Goal: Task Accomplishment & Management: Manage account settings

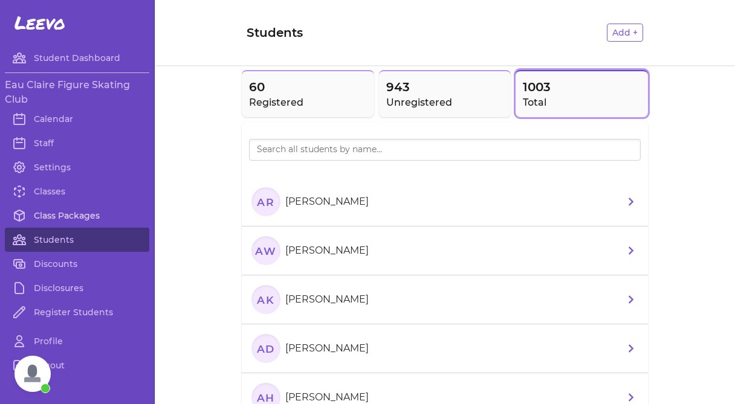
scroll to position [2543, 0]
click at [65, 214] on link "Class Packages" at bounding box center [77, 216] width 144 height 24
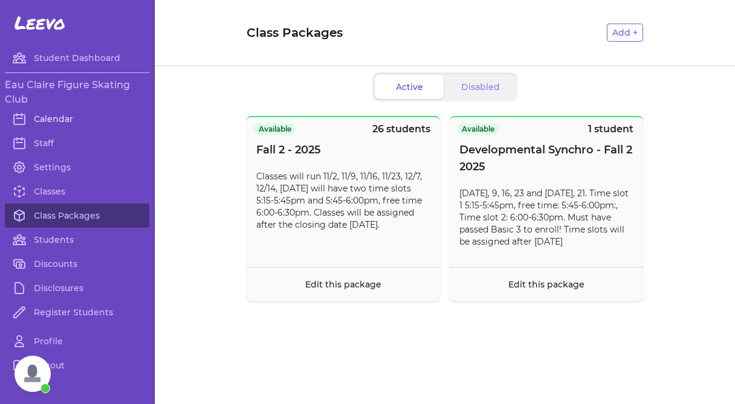
click at [53, 117] on link "Calendar" at bounding box center [77, 119] width 144 height 24
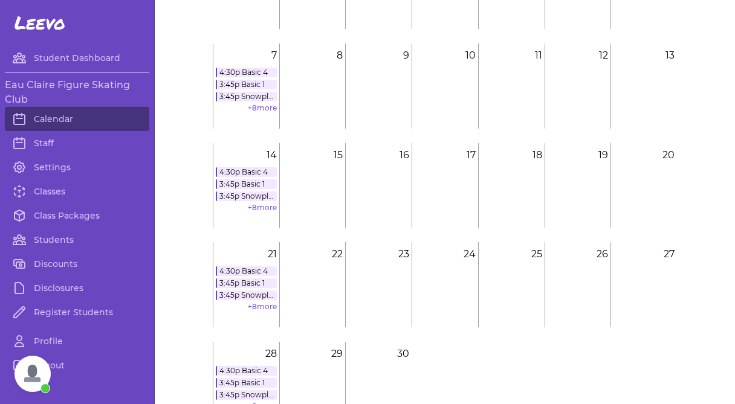
scroll to position [152, 0]
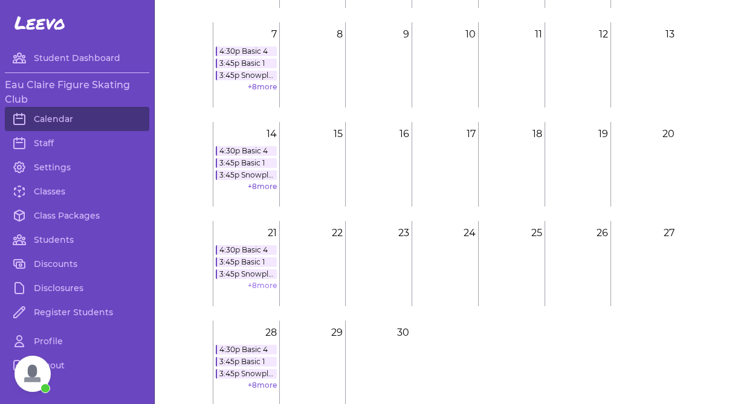
click at [267, 281] on link "+ 8 more" at bounding box center [262, 285] width 29 height 9
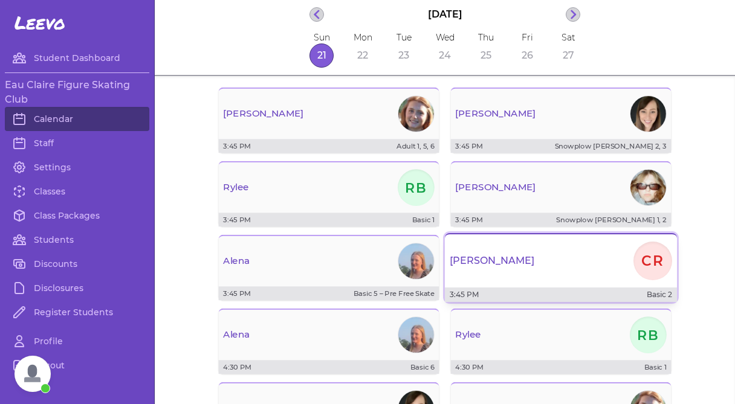
click at [524, 270] on div "[PERSON_NAME] CR" at bounding box center [561, 260] width 232 height 43
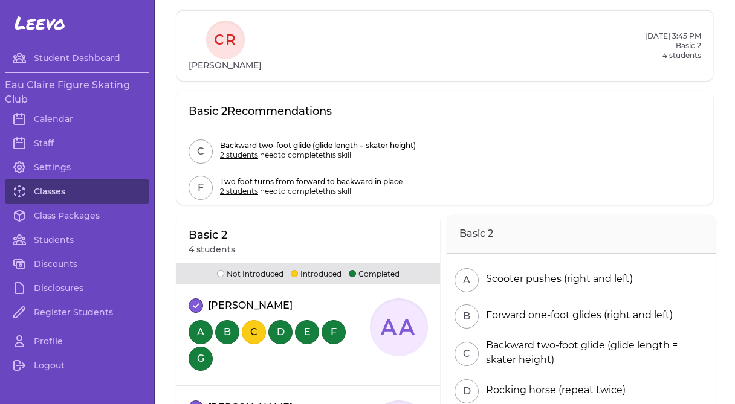
click at [54, 190] on link "Classes" at bounding box center [77, 191] width 144 height 24
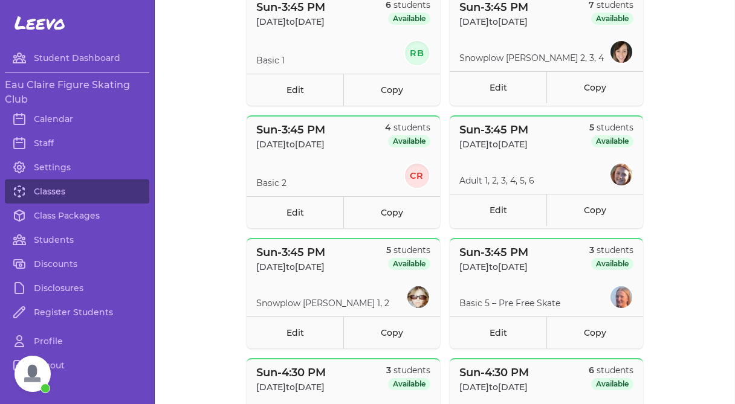
scroll to position [152, 0]
click at [303, 222] on link "Edit" at bounding box center [294, 213] width 97 height 32
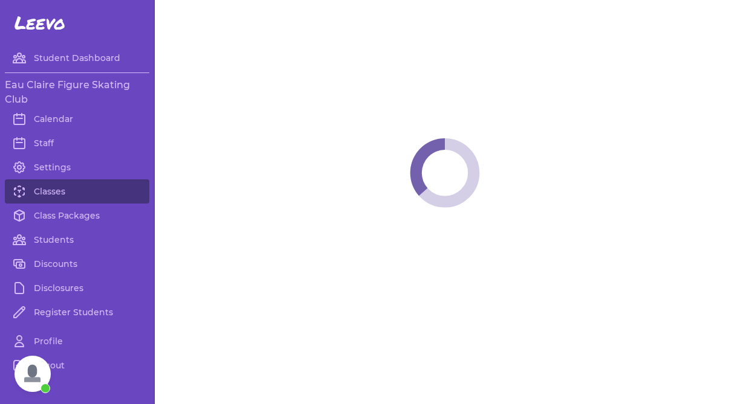
select select "0"
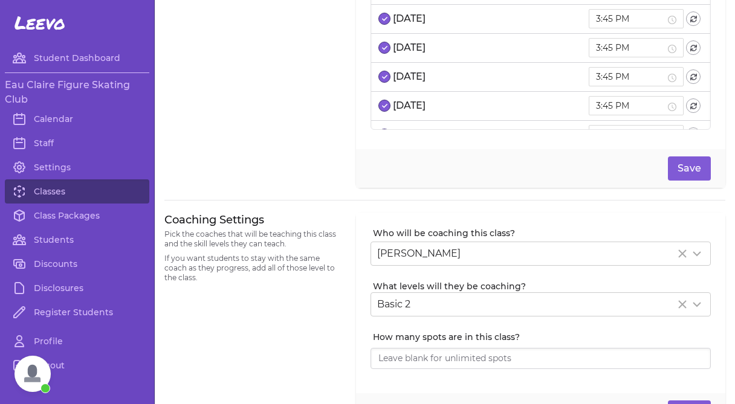
scroll to position [129, 0]
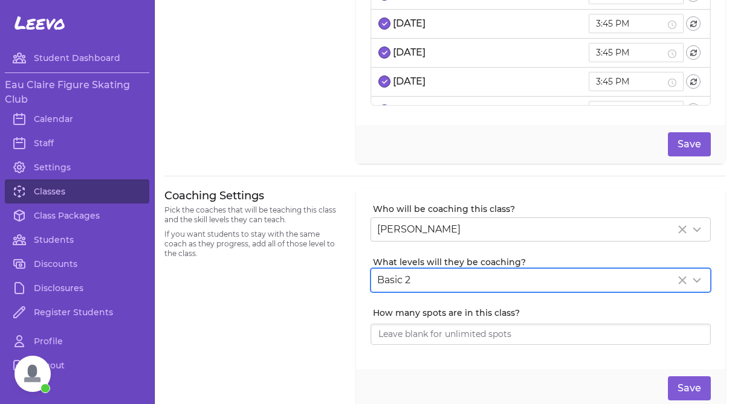
click at [432, 275] on div "Basic 2" at bounding box center [526, 280] width 298 height 14
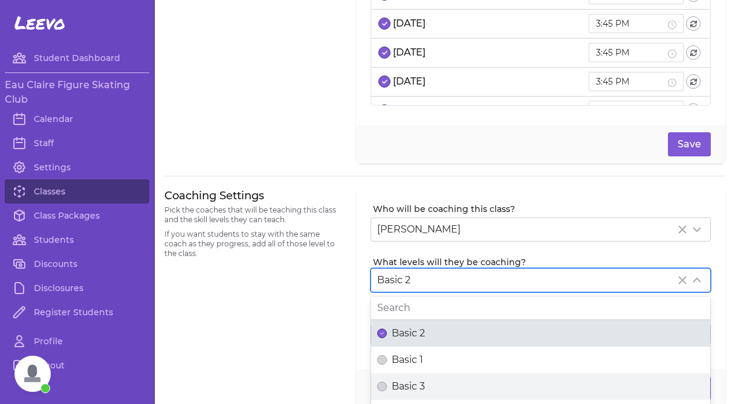
click at [407, 384] on span "Basic 3" at bounding box center [407, 386] width 33 height 14
click at [387, 384] on button "Basic 3" at bounding box center [382, 387] width 10 height 10
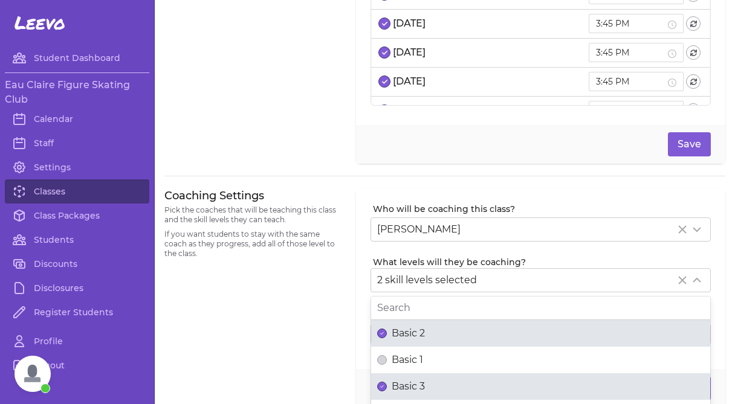
click at [326, 350] on div "Coaching Settings Pick the coaches that will be teaching this class and the ski…" at bounding box center [252, 298] width 177 height 220
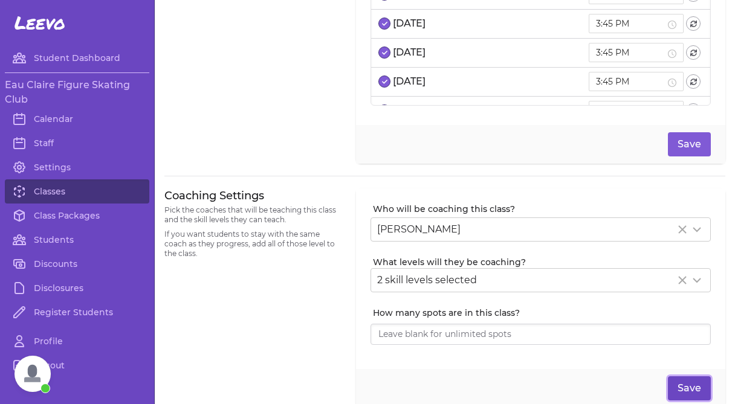
click at [703, 395] on button "Save" at bounding box center [688, 388] width 43 height 24
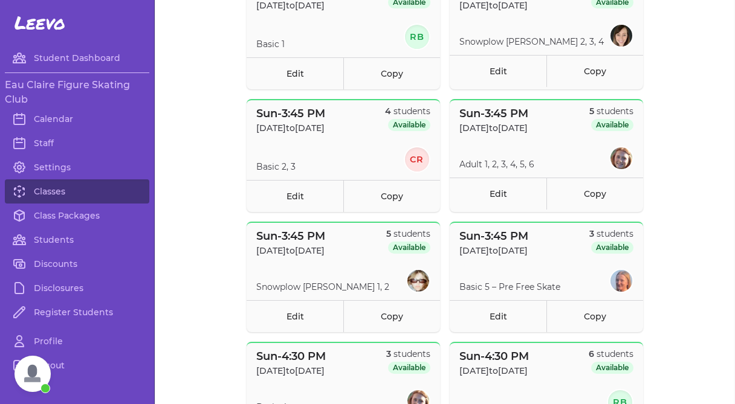
scroll to position [172, 0]
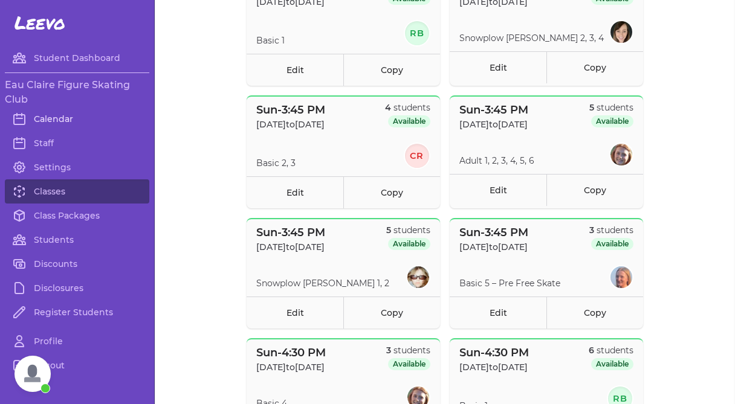
click at [51, 126] on link "Calendar" at bounding box center [77, 119] width 144 height 24
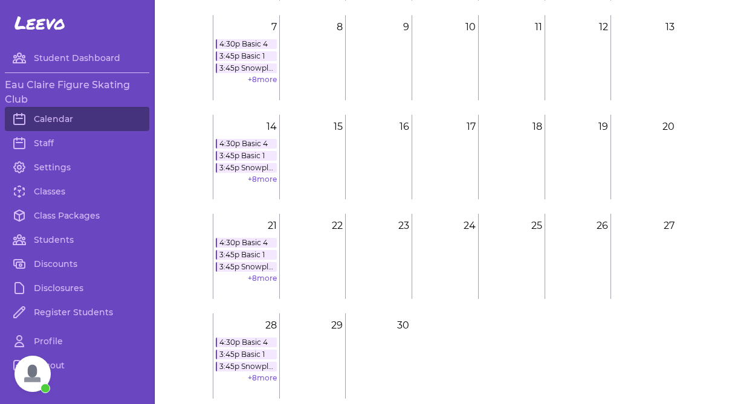
scroll to position [160, 0]
click at [259, 271] on div "4:30p Basic 4 3:45p Basic 1 3:45p Snowplow [PERSON_NAME] 2, 3, 4 + 8 more" at bounding box center [246, 261] width 61 height 48
click at [259, 280] on link "+ 8 more" at bounding box center [262, 277] width 29 height 9
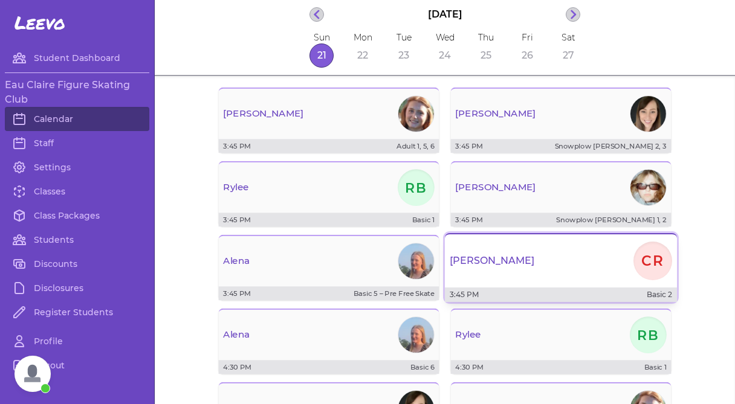
click at [539, 261] on div "[PERSON_NAME] CR" at bounding box center [561, 260] width 232 height 43
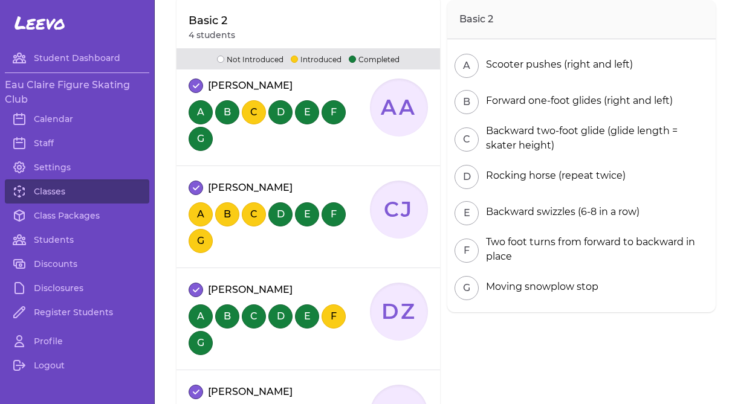
scroll to position [219, 0]
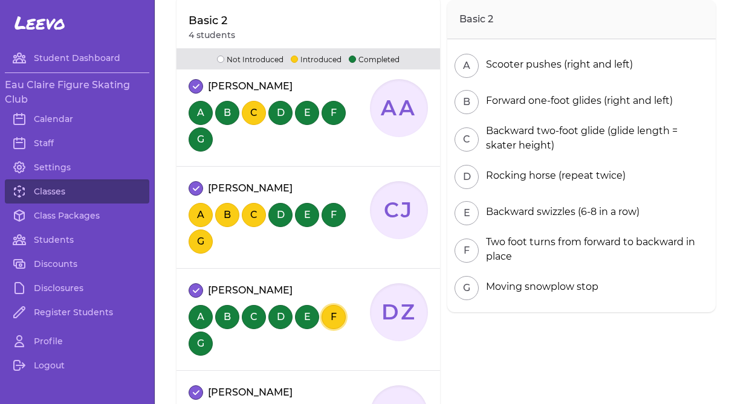
click at [335, 317] on button "F" at bounding box center [333, 317] width 24 height 24
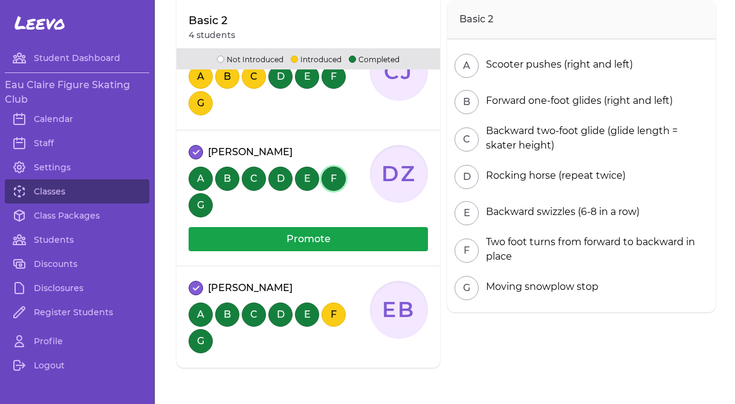
scroll to position [369, 0]
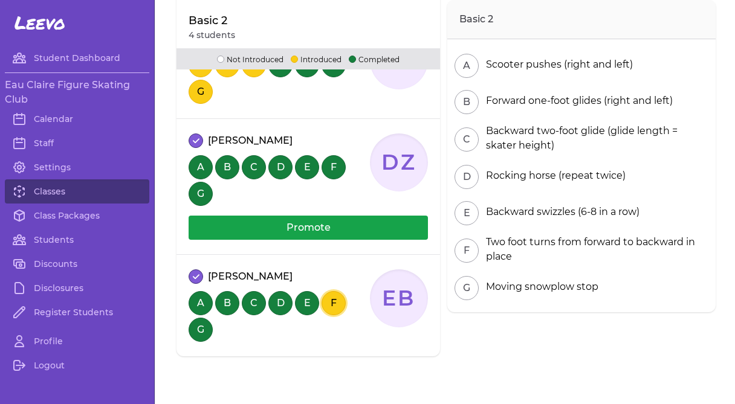
click at [328, 299] on button "F" at bounding box center [333, 303] width 24 height 24
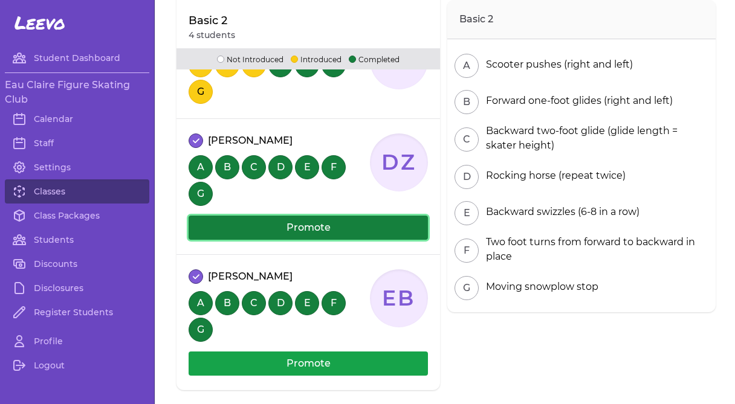
click at [313, 229] on button "Promote" at bounding box center [307, 228] width 239 height 24
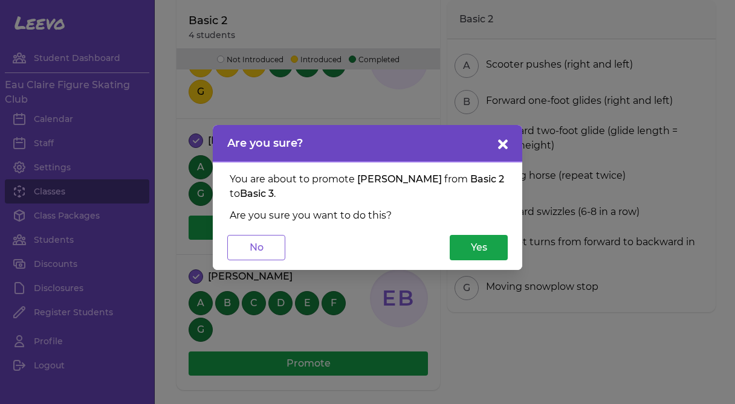
click at [492, 219] on div "You are about to promote [PERSON_NAME] from Basic 2 to Basic 3 . Are you sure y…" at bounding box center [367, 216] width 280 height 88
click at [492, 240] on button "Yes" at bounding box center [478, 247] width 58 height 25
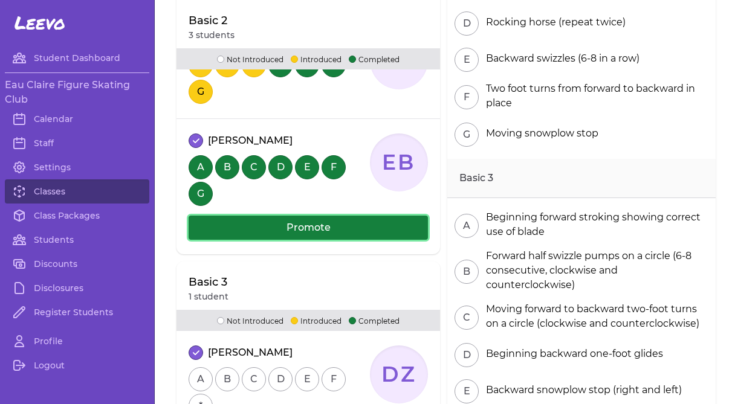
click at [388, 233] on button "Promote" at bounding box center [307, 228] width 239 height 24
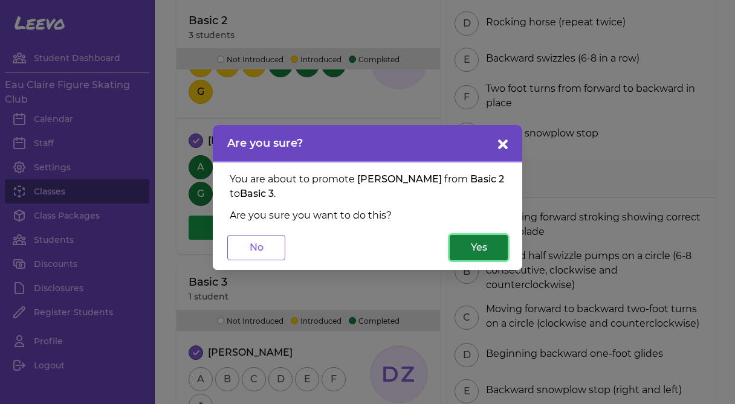
click at [486, 241] on button "Yes" at bounding box center [478, 247] width 58 height 25
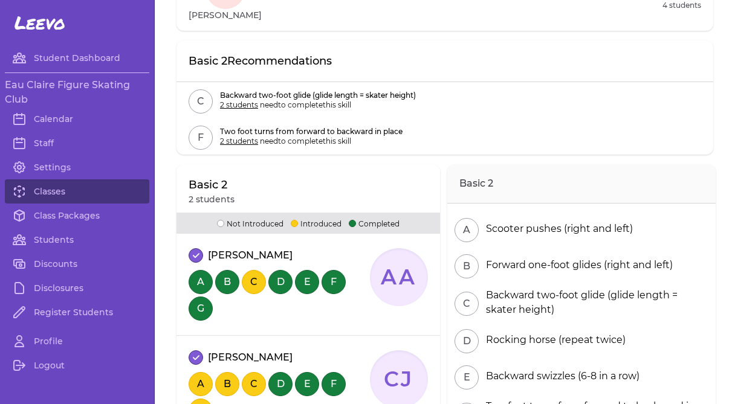
scroll to position [0, 0]
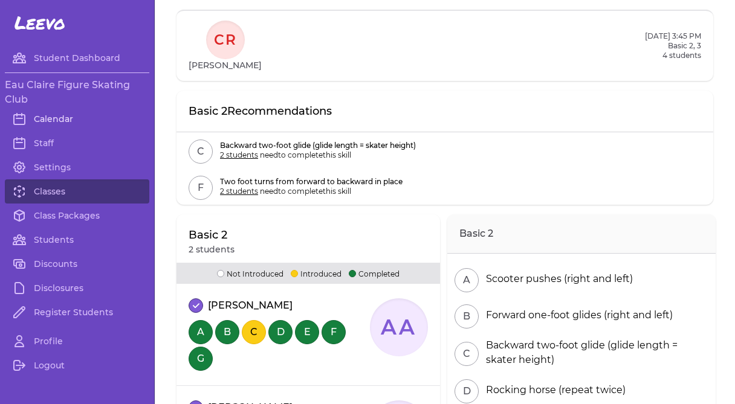
click at [60, 127] on link "Calendar" at bounding box center [77, 119] width 144 height 24
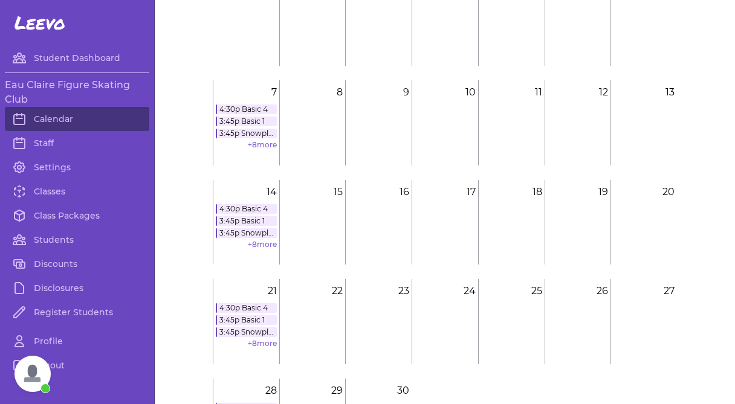
scroll to position [217, 0]
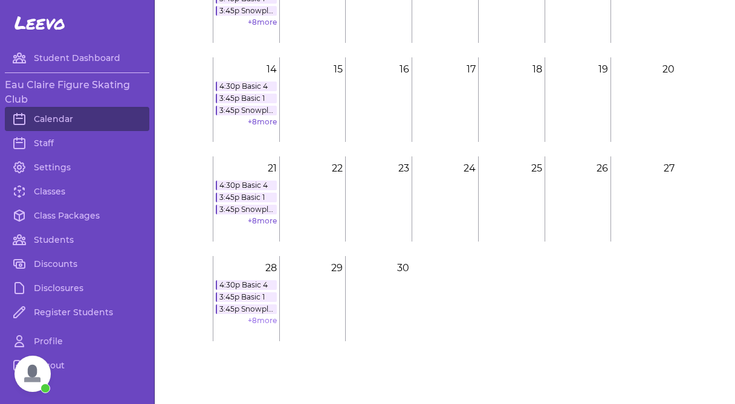
click at [261, 323] on link "+ 8 more" at bounding box center [262, 320] width 29 height 9
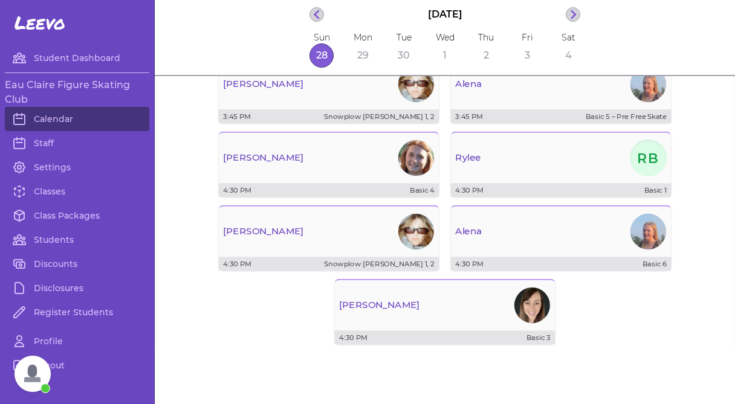
scroll to position [177, 0]
